Goal: Find specific page/section: Find specific page/section

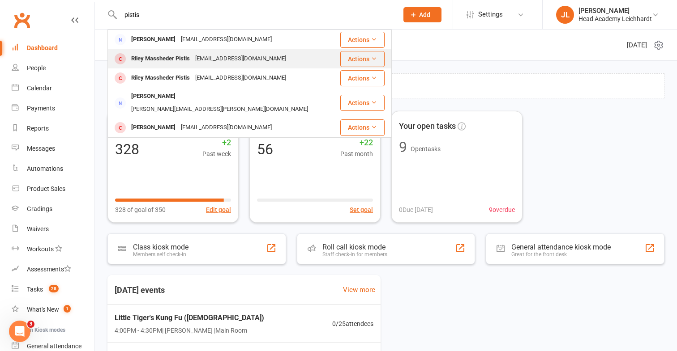
type input "pistis"
click at [279, 62] on div "Riley Massheder Pistis [EMAIL_ADDRESS][DOMAIN_NAME]" at bounding box center [223, 59] width 231 height 18
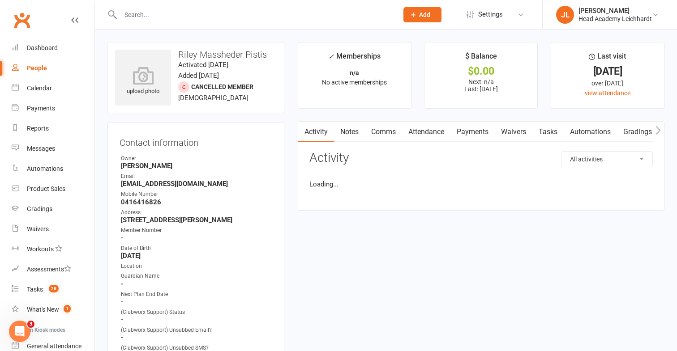
click at [452, 145] on div "Activity Notes Comms Attendance Payments Waivers Tasks Automations Gradings / P…" at bounding box center [481, 165] width 366 height 89
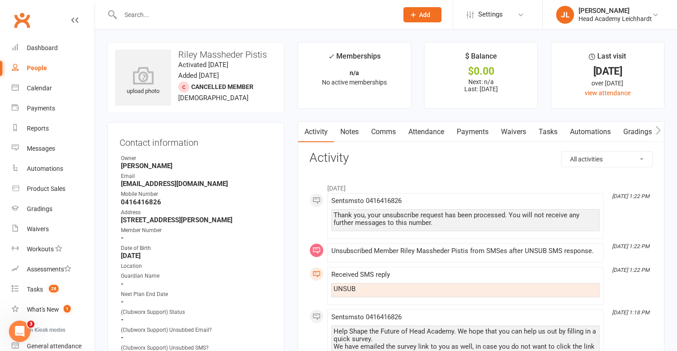
click at [464, 135] on link "Payments" at bounding box center [472, 132] width 44 height 21
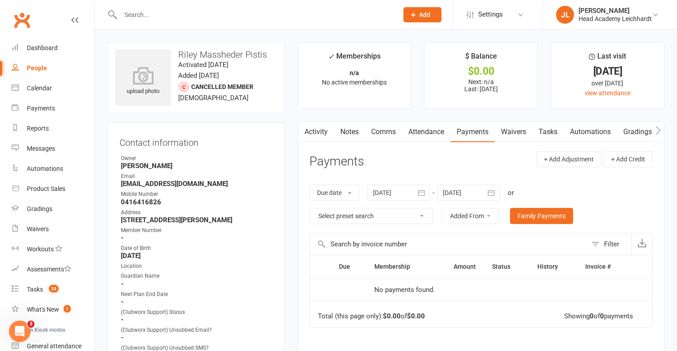
click at [322, 14] on input "text" at bounding box center [255, 15] width 274 height 13
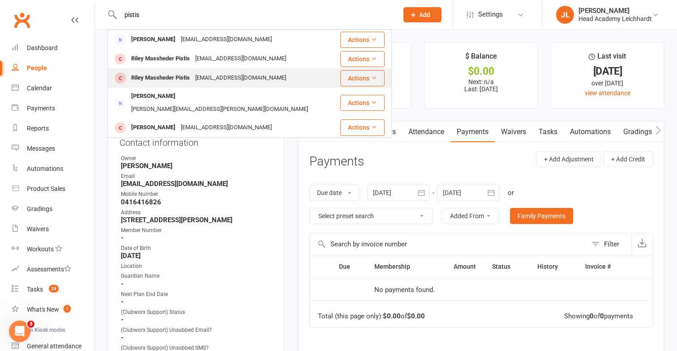
type input "pistis"
click at [281, 78] on div "Riley Massheder Pistis [EMAIL_ADDRESS][DOMAIN_NAME]" at bounding box center [223, 78] width 231 height 18
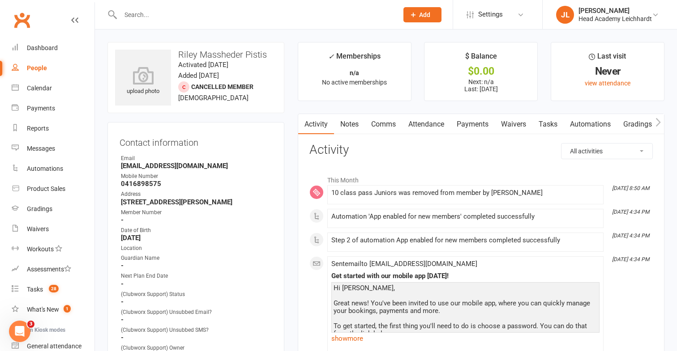
click at [452, 125] on link "Payments" at bounding box center [472, 124] width 44 height 21
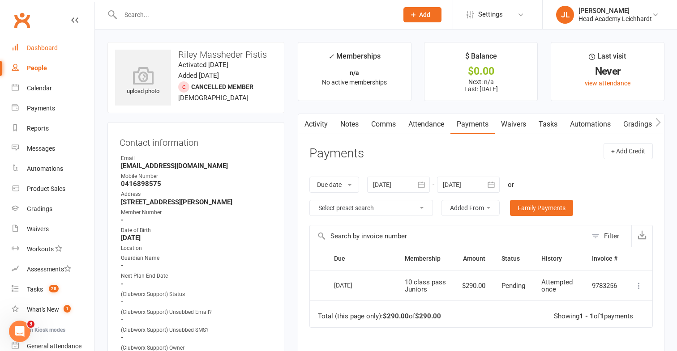
click at [59, 51] on link "Dashboard" at bounding box center [53, 48] width 83 height 20
